Goal: Find specific page/section: Find specific page/section

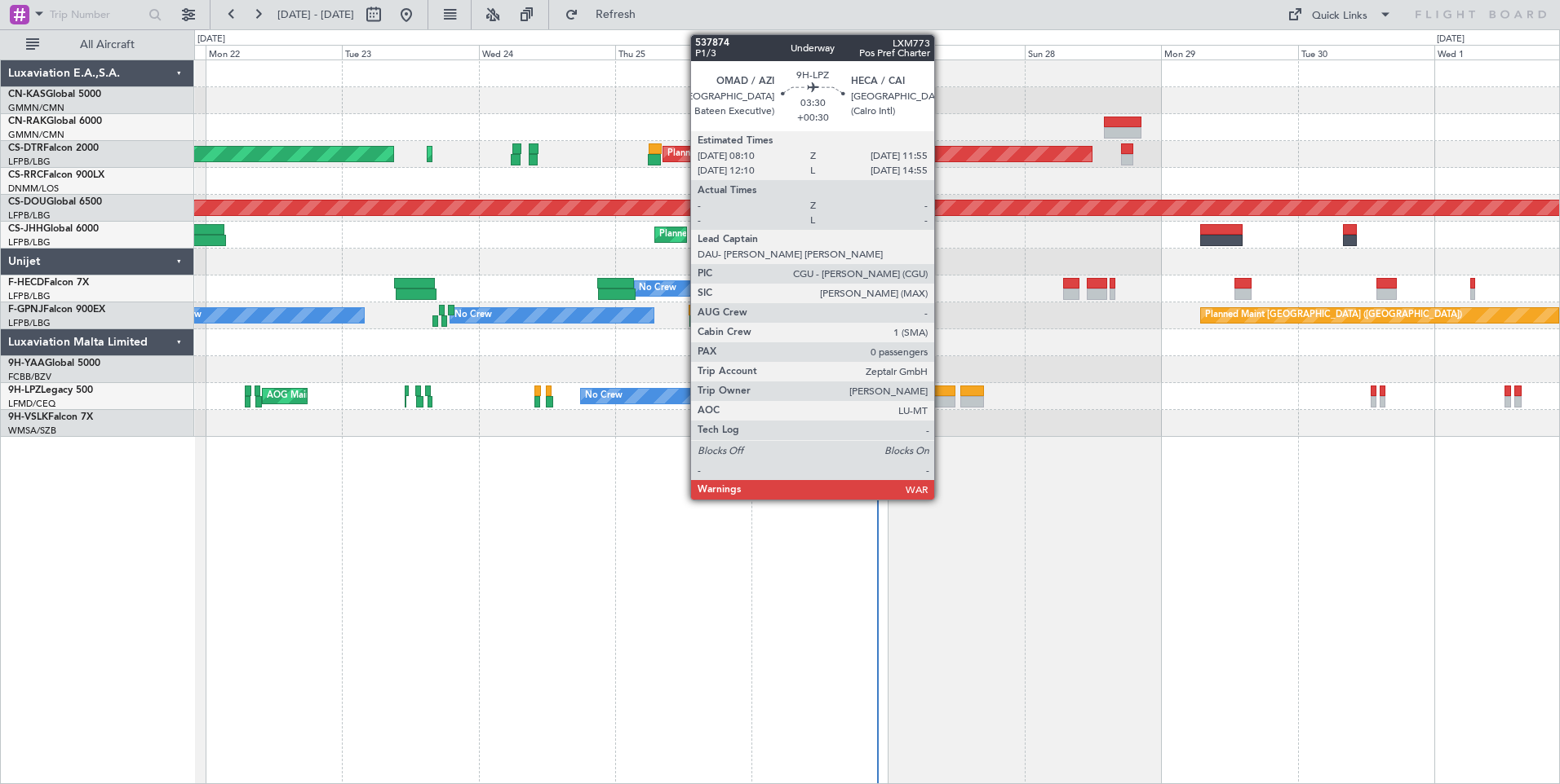
click at [941, 391] on div at bounding box center [945, 392] width 22 height 12
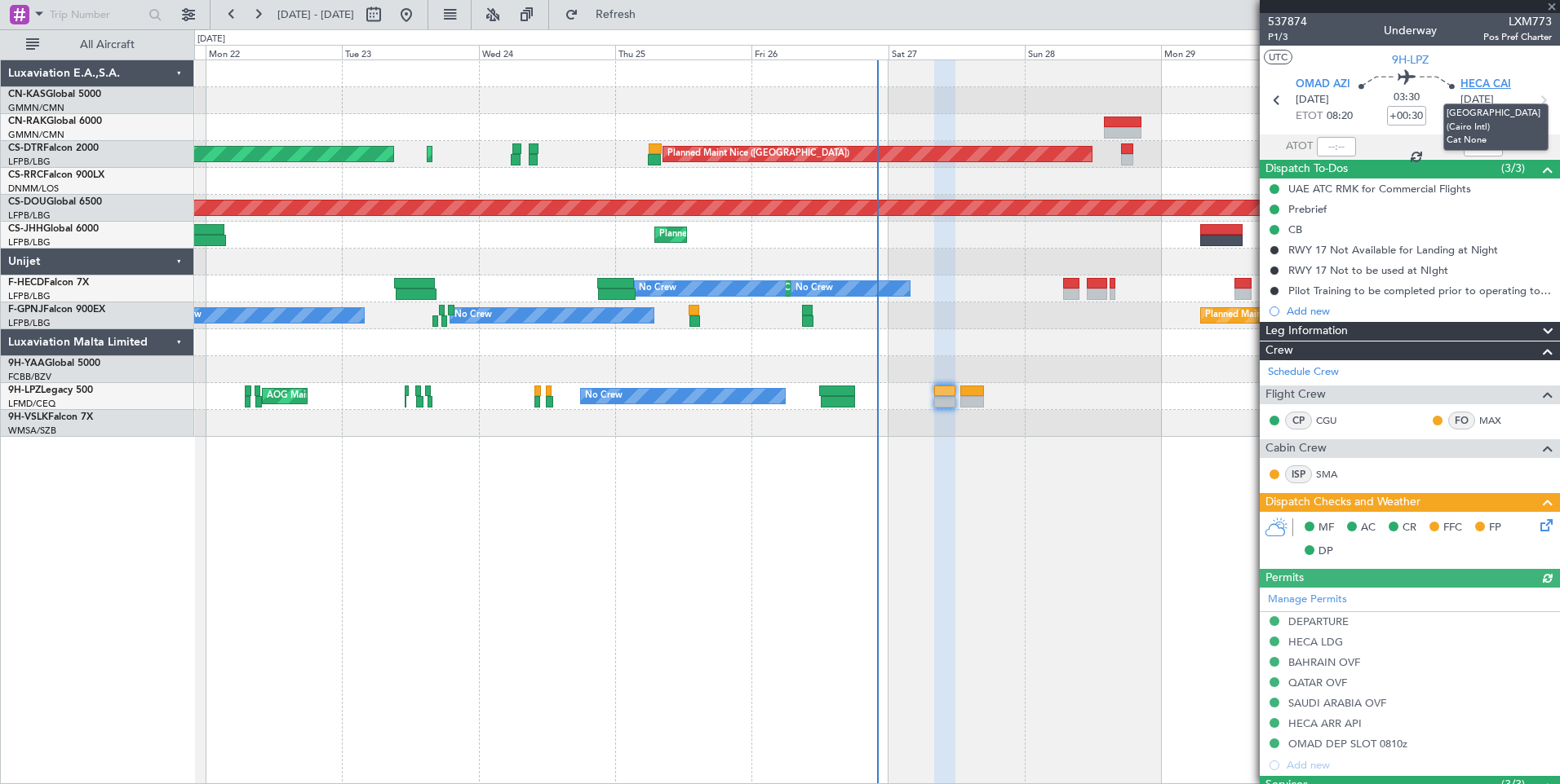
click at [1485, 89] on span "HECA CAI" at bounding box center [1486, 84] width 51 height 17
click at [387, 12] on button at bounding box center [373, 15] width 26 height 26
select select "9"
select select "2025"
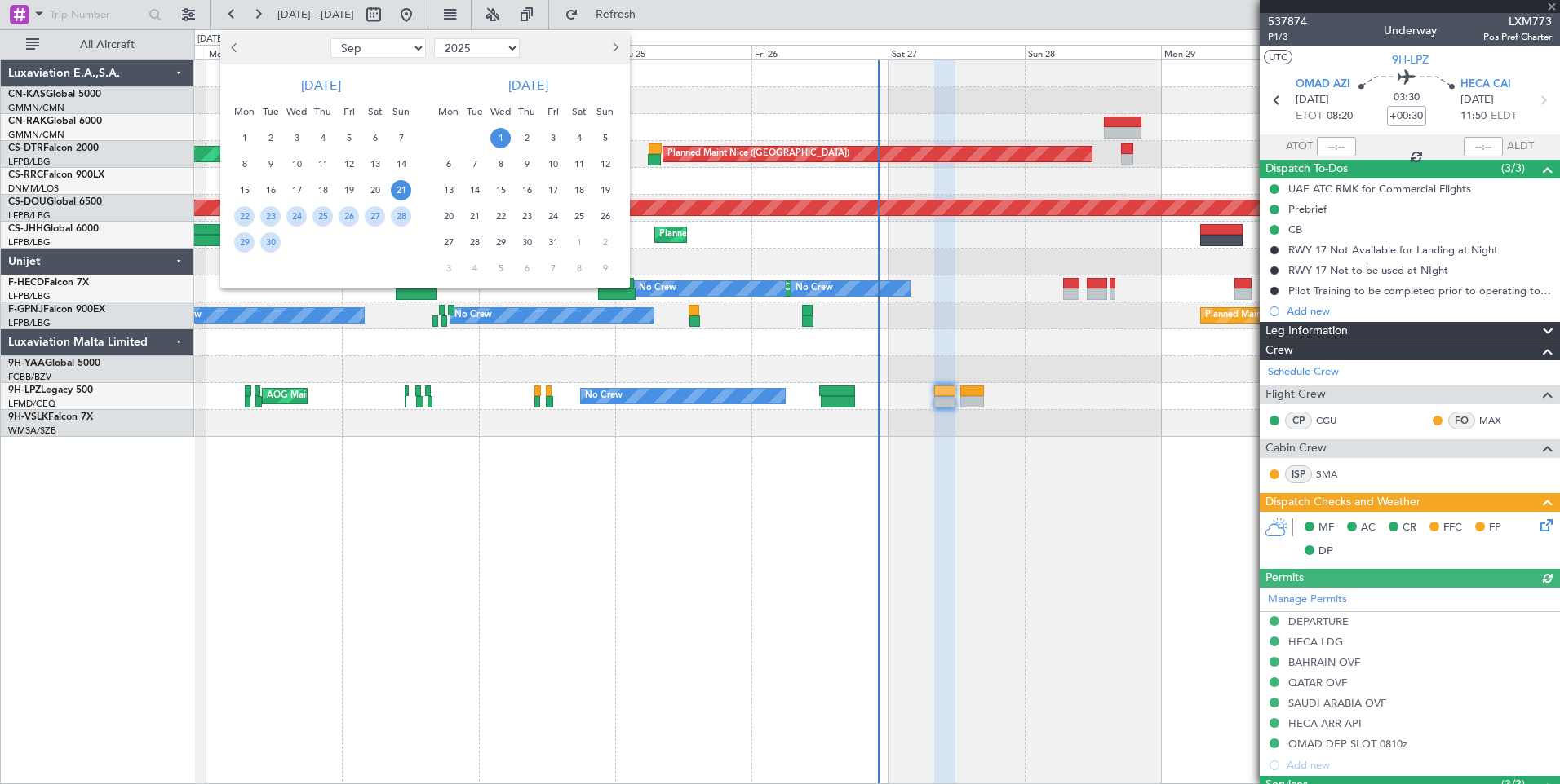
click at [403, 193] on span "21" at bounding box center [401, 190] width 21 height 21
click at [599, 144] on span "5" at bounding box center [604, 138] width 21 height 21
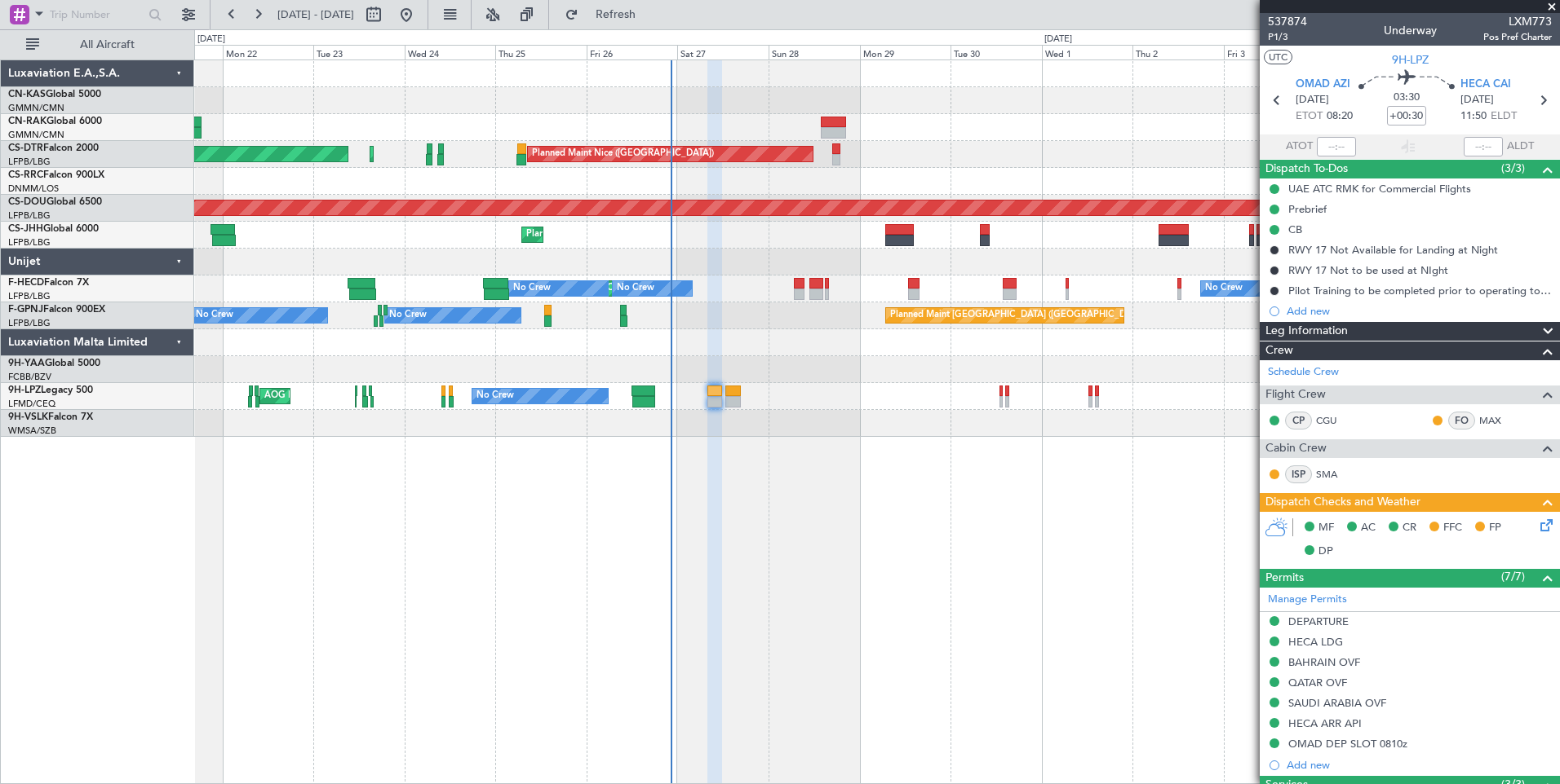
click at [633, 494] on div "Planned Maint Nice (Côte d'Azur Airport) AOG Maint Sofia Planned Maint Sofia Pl…" at bounding box center [876, 422] width 1366 height 725
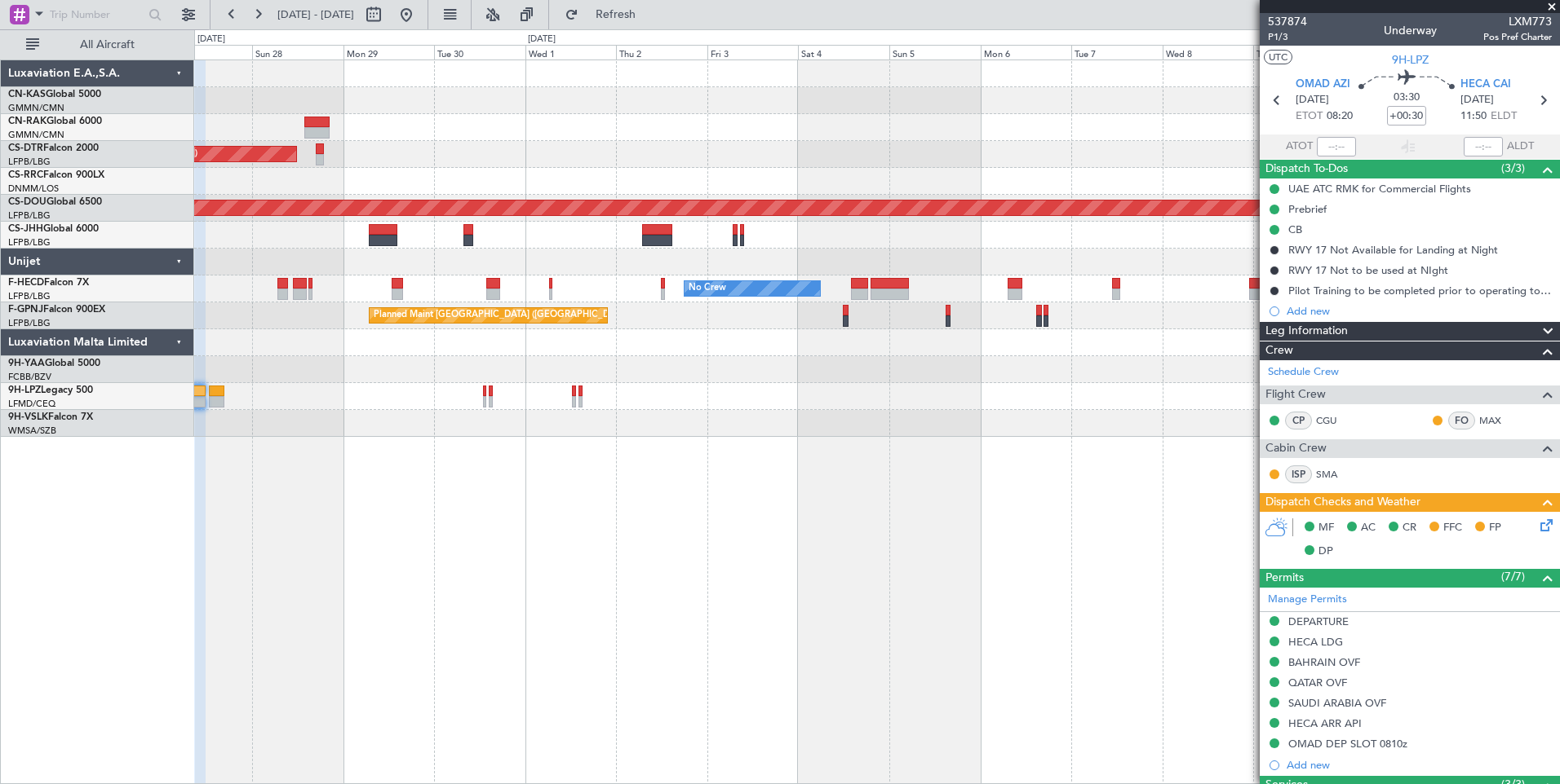
click at [782, 467] on div "Planned Maint Nice (Côte d'Azur Airport) Planned Maint Sofia Planned Maint Lond…" at bounding box center [876, 422] width 1366 height 725
click at [1549, 4] on span at bounding box center [1551, 7] width 17 height 15
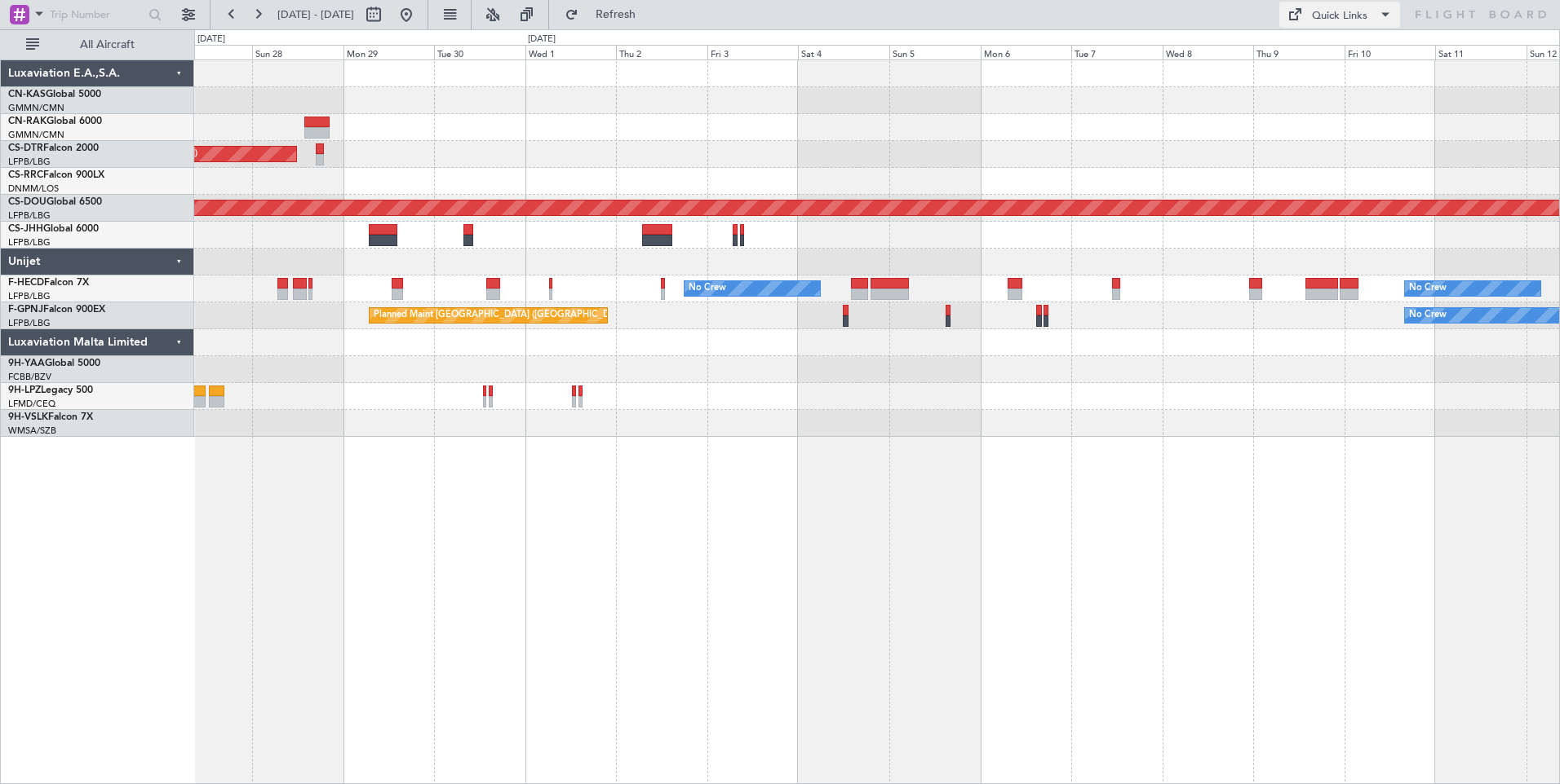
click at [1316, 23] on div "Quick Links" at bounding box center [1340, 16] width 56 height 17
click at [1323, 95] on button "Crew Board" at bounding box center [1340, 93] width 122 height 39
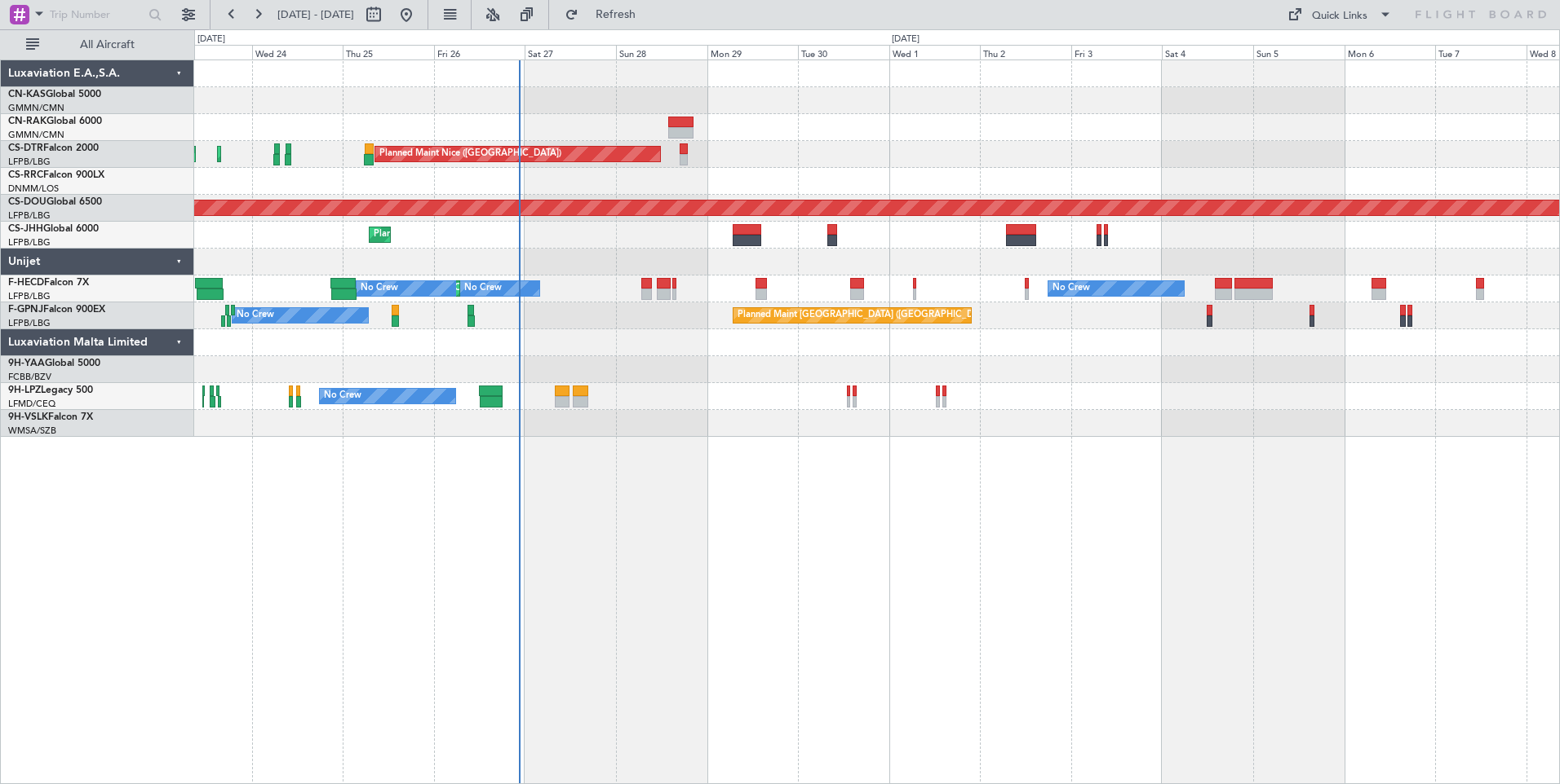
click at [792, 124] on div "Planned Maint Nice (Côte d'Azur Airport) Planned Maint Sofia AOG Maint Sofia Pl…" at bounding box center [876, 249] width 1365 height 377
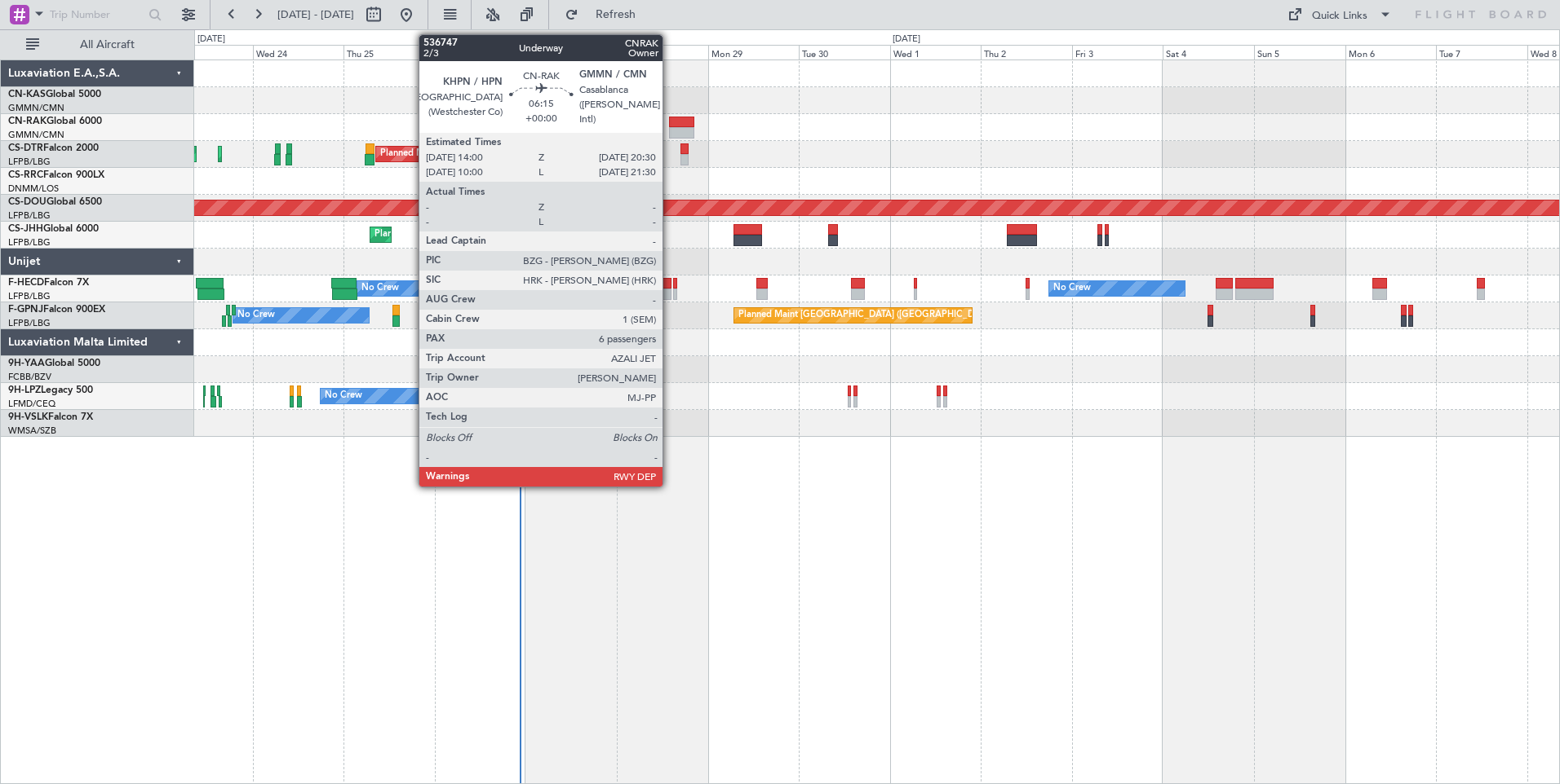
click at [678, 133] on div at bounding box center [682, 133] width 25 height 12
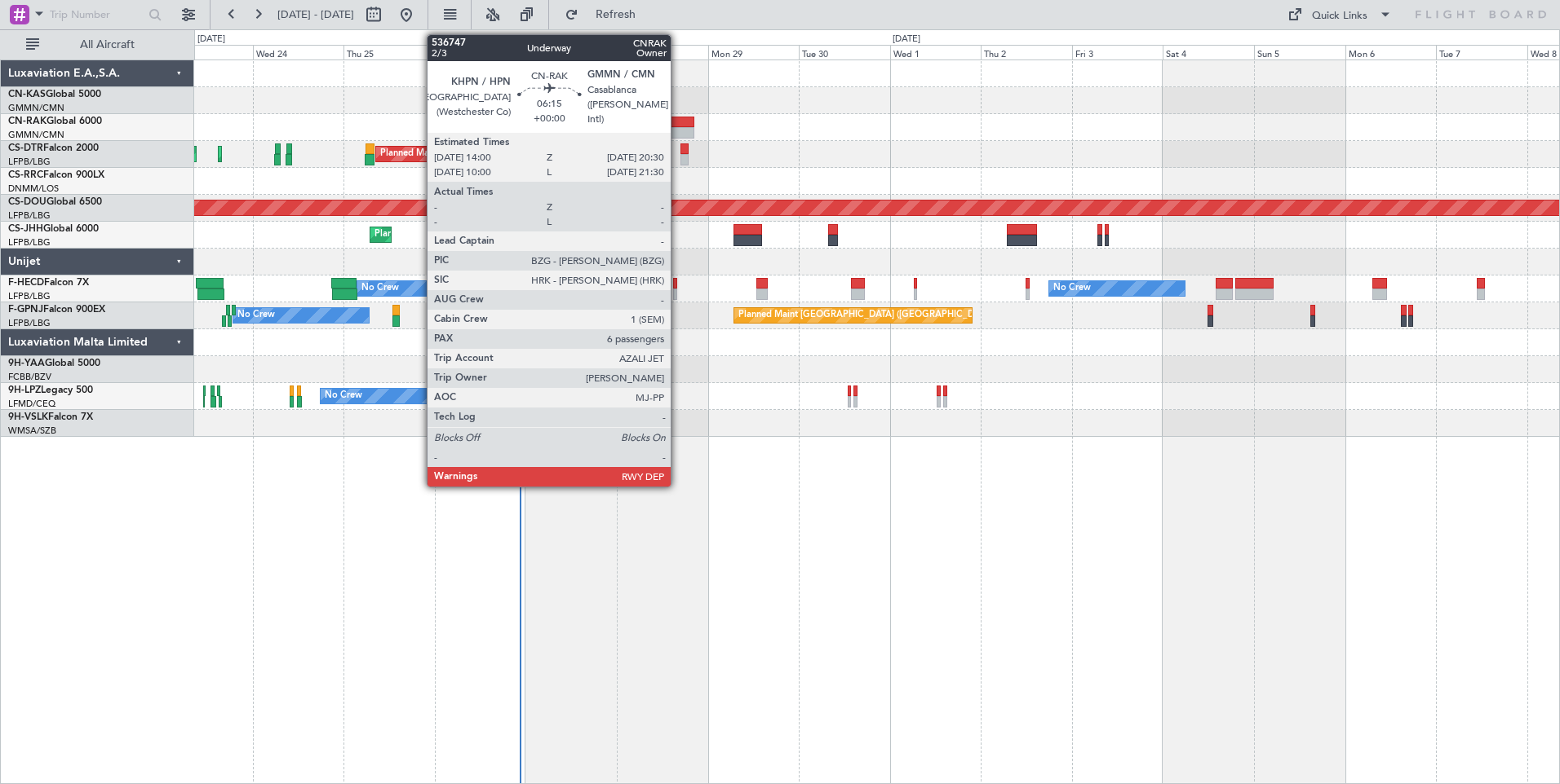
click at [678, 133] on div at bounding box center [682, 133] width 25 height 12
click at [682, 129] on div at bounding box center [682, 133] width 25 height 12
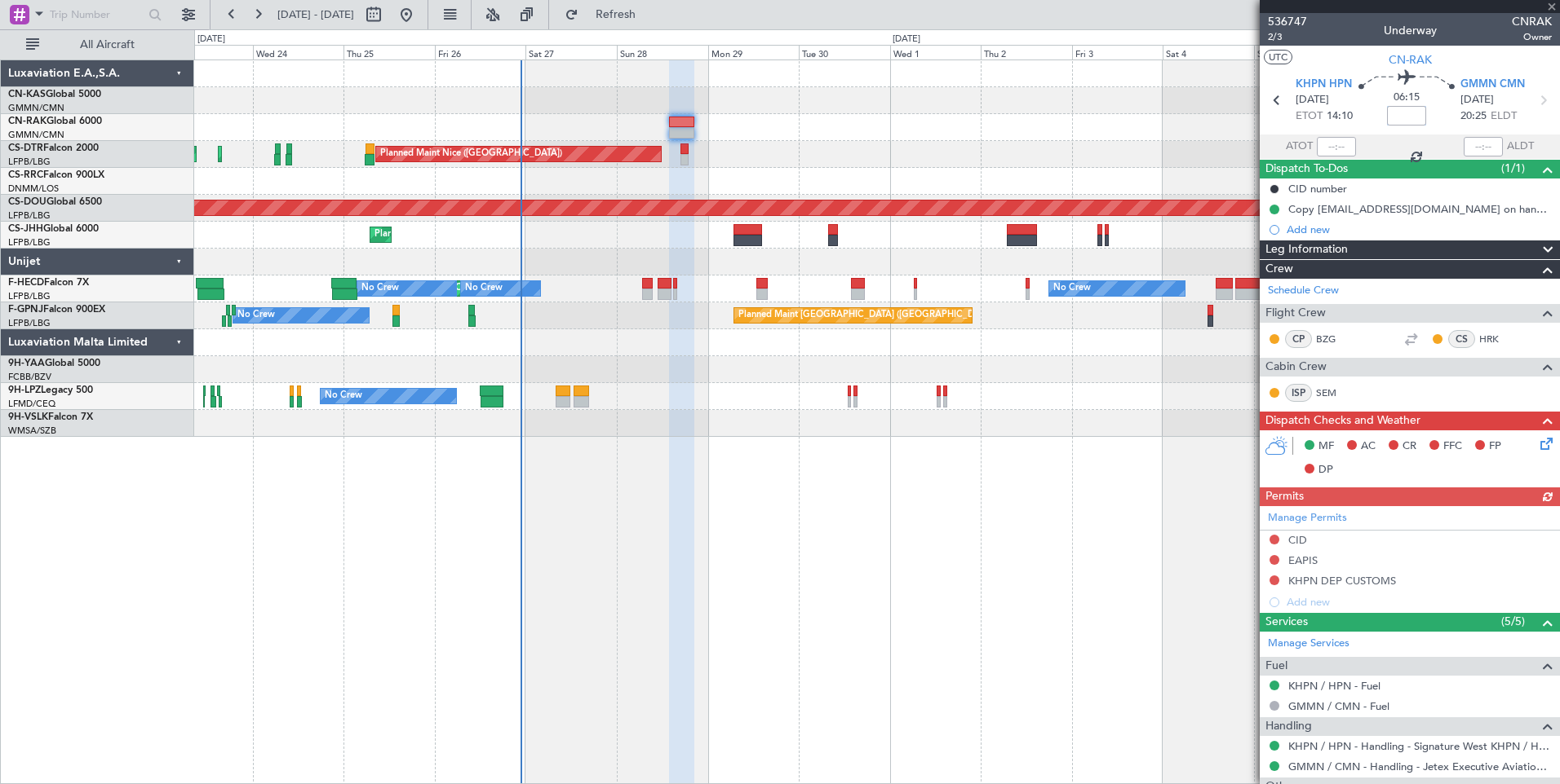
click at [1418, 119] on input at bounding box center [1406, 115] width 39 height 20
type input "+00:10"
